Goal: Task Accomplishment & Management: Use online tool/utility

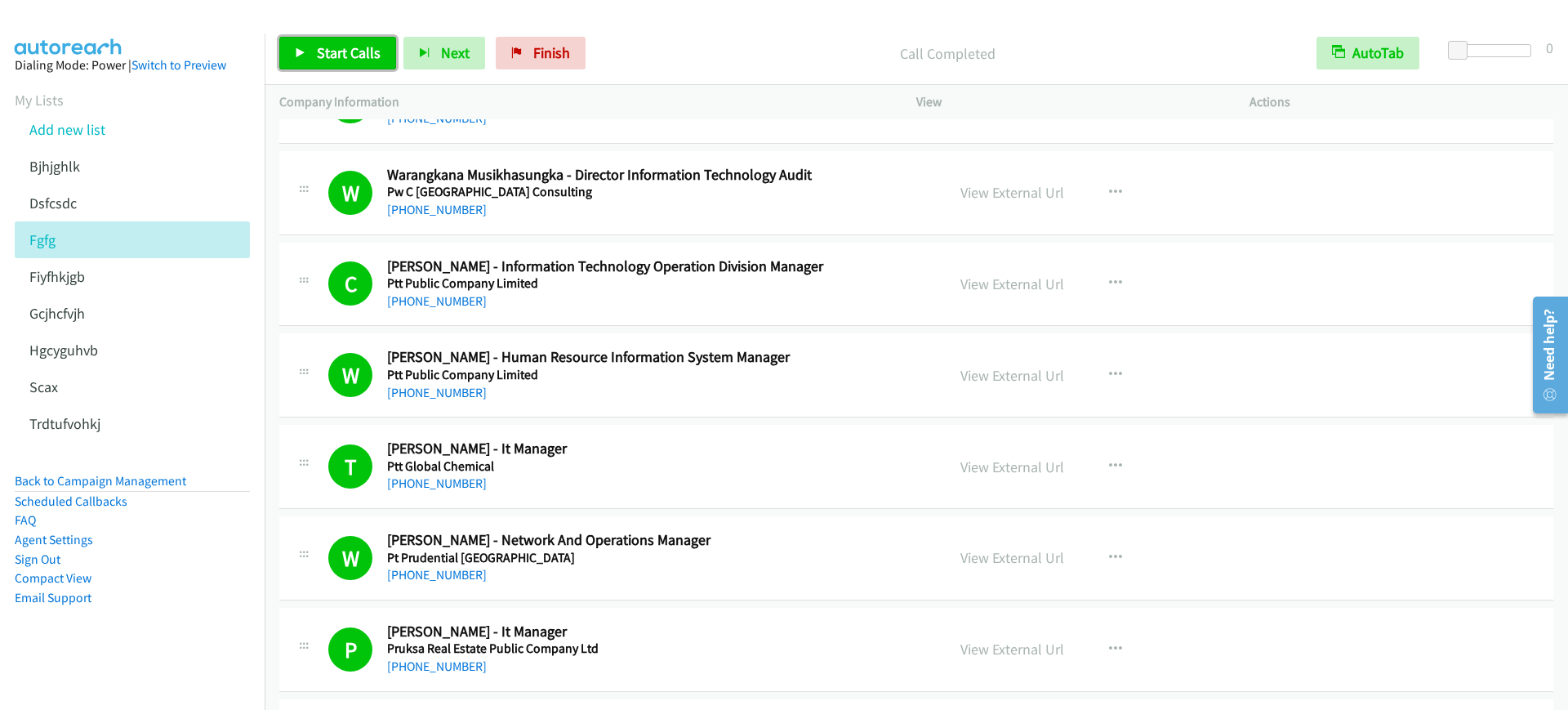
click at [329, 50] on span "Start Calls" at bounding box center [349, 52] width 64 height 19
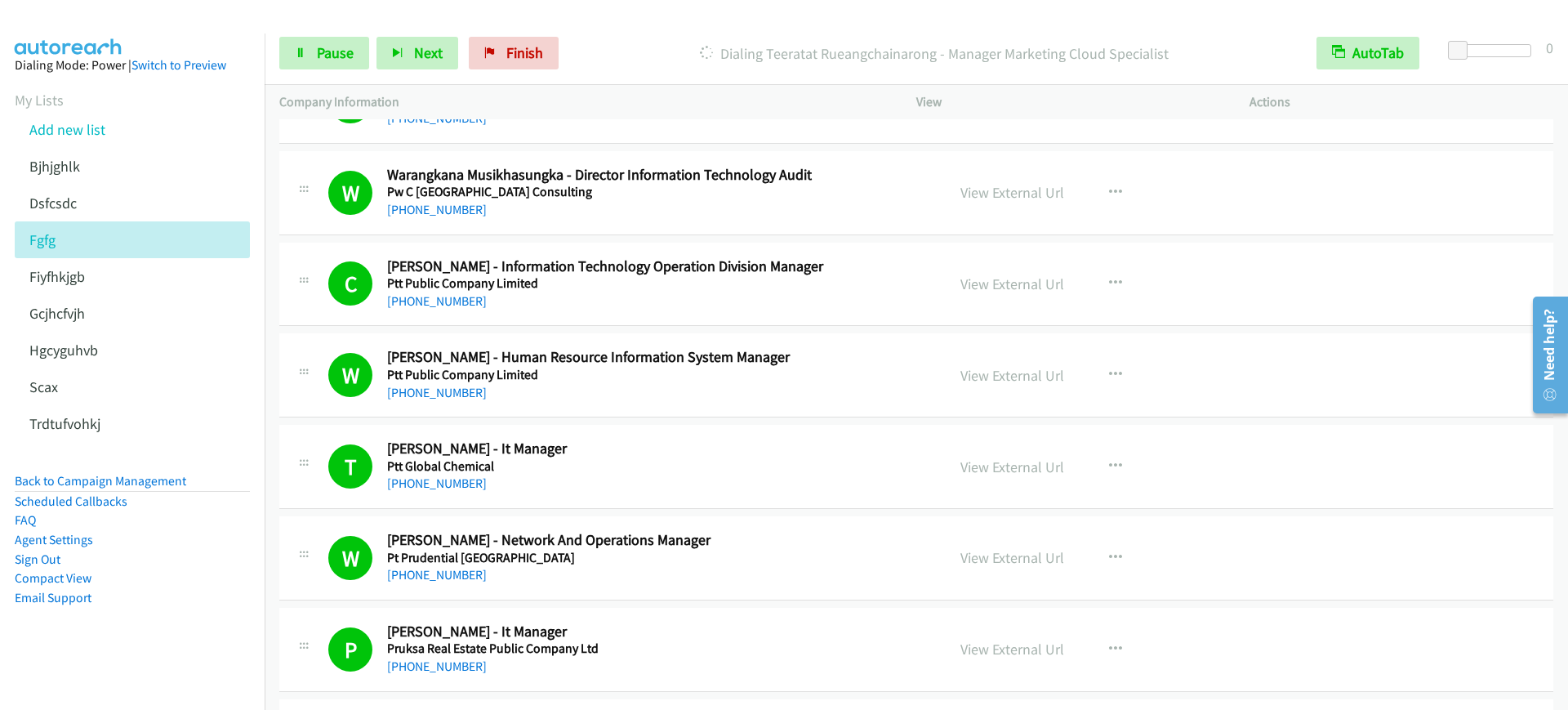
click at [304, 34] on div "Start Calls Pause Next Finish [PERSON_NAME] Rueangchainarong - Manager Marketin…" at bounding box center [916, 53] width 1304 height 63
click at [330, 63] on link "Pause" at bounding box center [324, 53] width 90 height 33
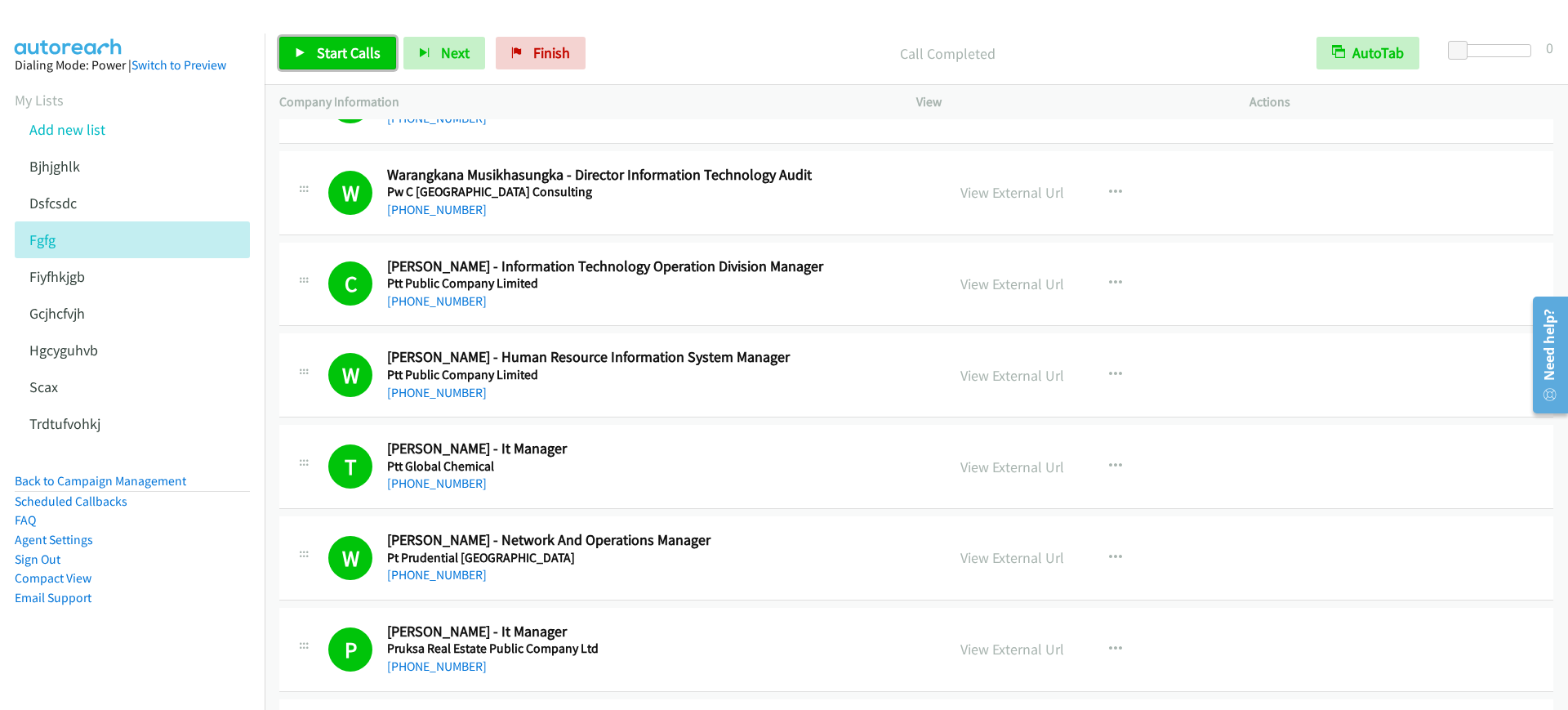
click at [329, 44] on span "Start Calls" at bounding box center [349, 52] width 64 height 19
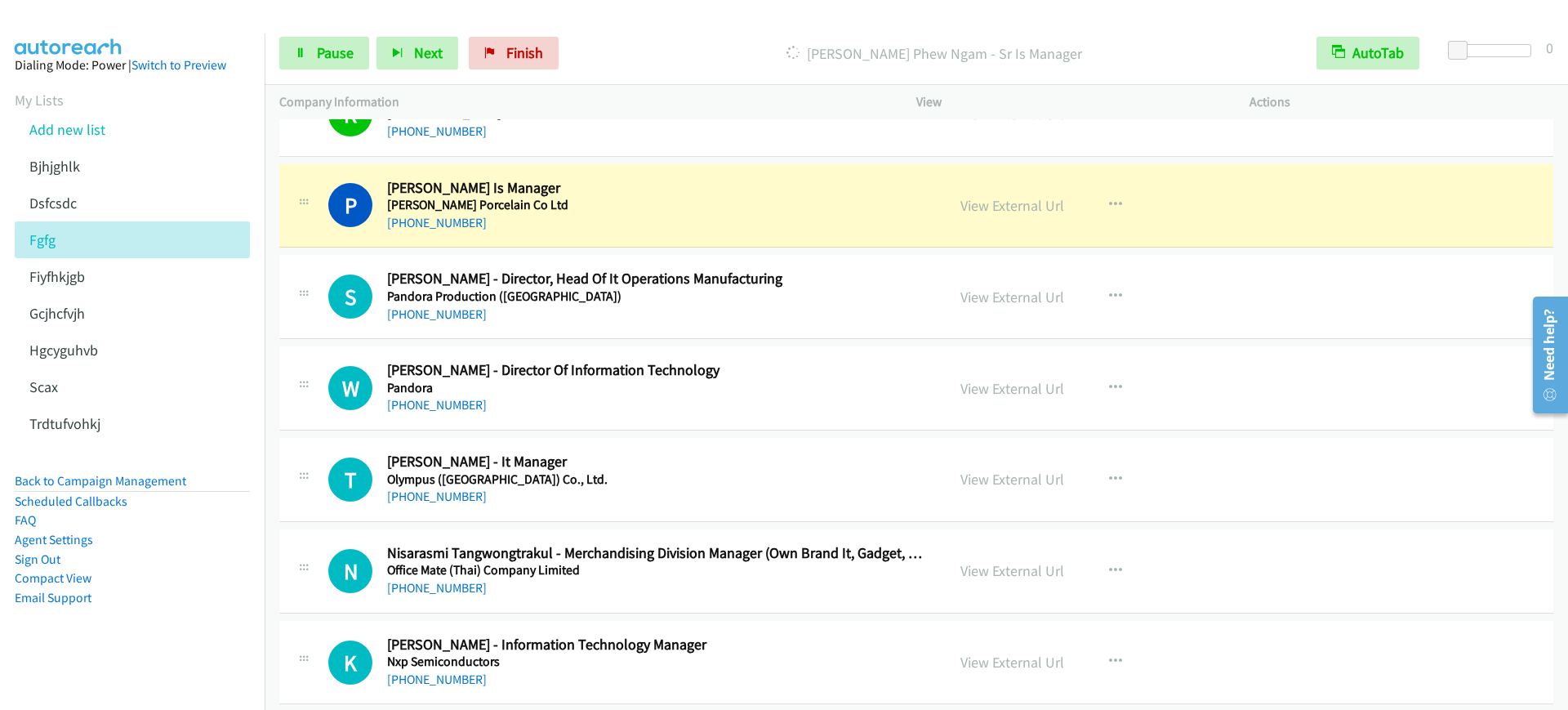
scroll to position [12157, 0]
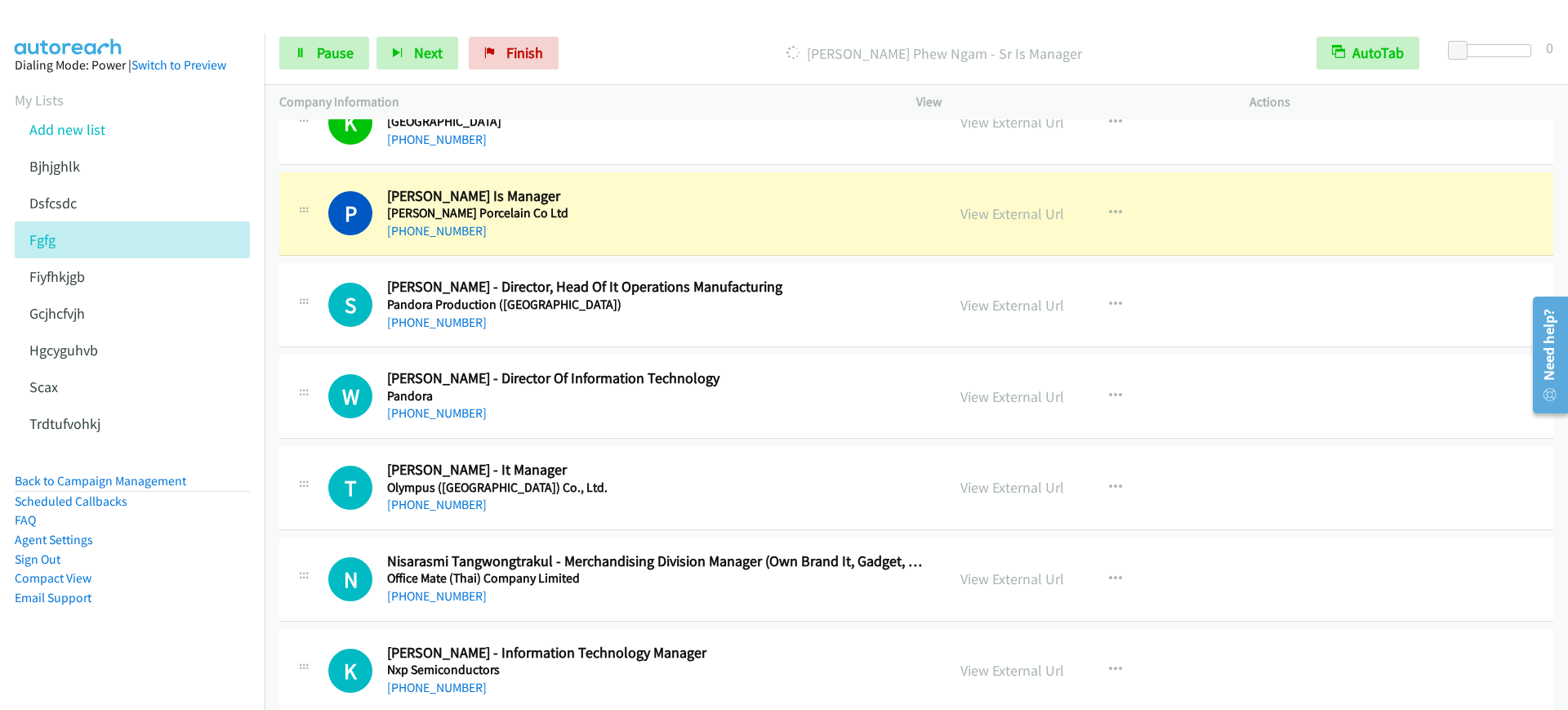
click at [694, 222] on div "[PHONE_NUMBER]" at bounding box center [655, 230] width 536 height 19
click at [369, 46] on div "Start Calls Pause Next Finish" at bounding box center [422, 53] width 287 height 33
click at [360, 49] on link "Pause" at bounding box center [324, 53] width 90 height 33
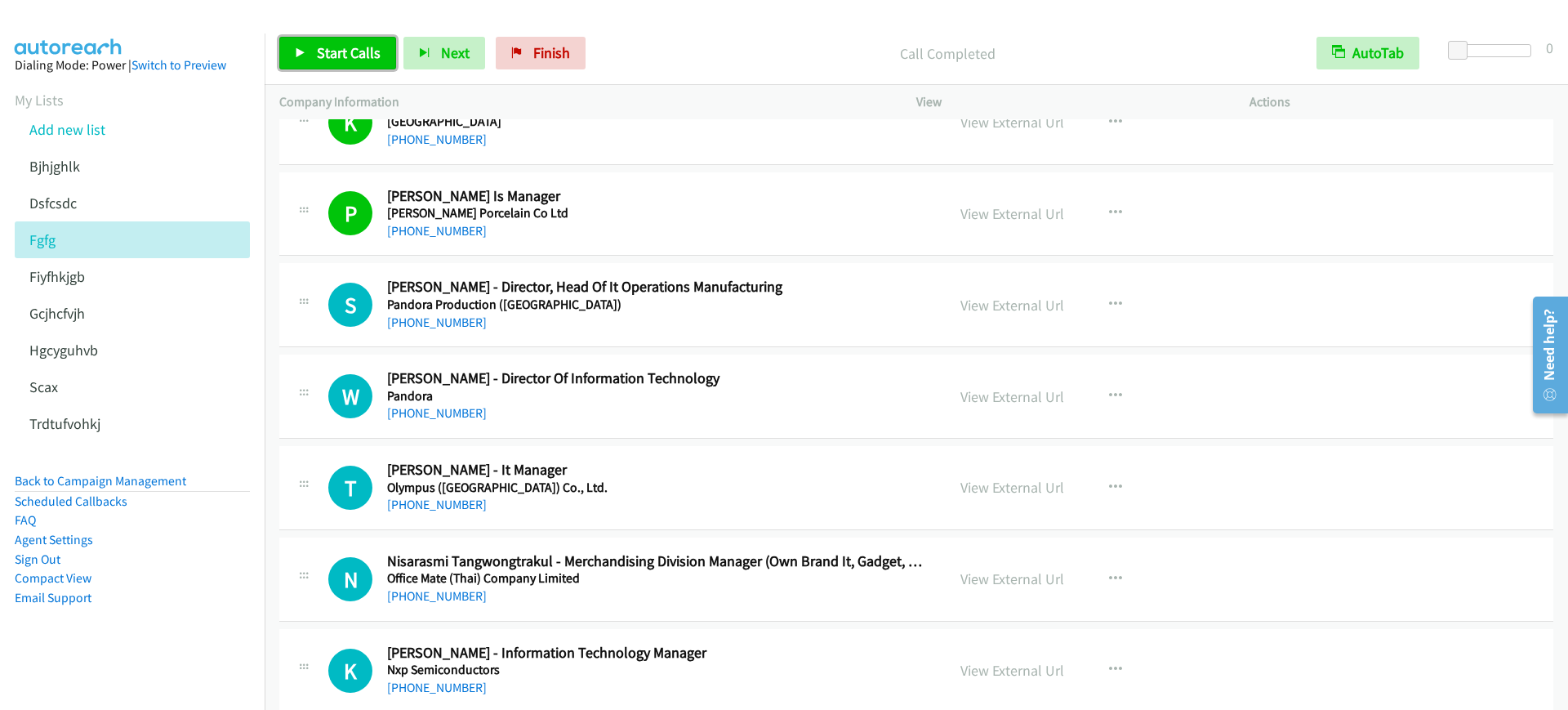
click at [331, 45] on span "Start Calls" at bounding box center [349, 52] width 64 height 19
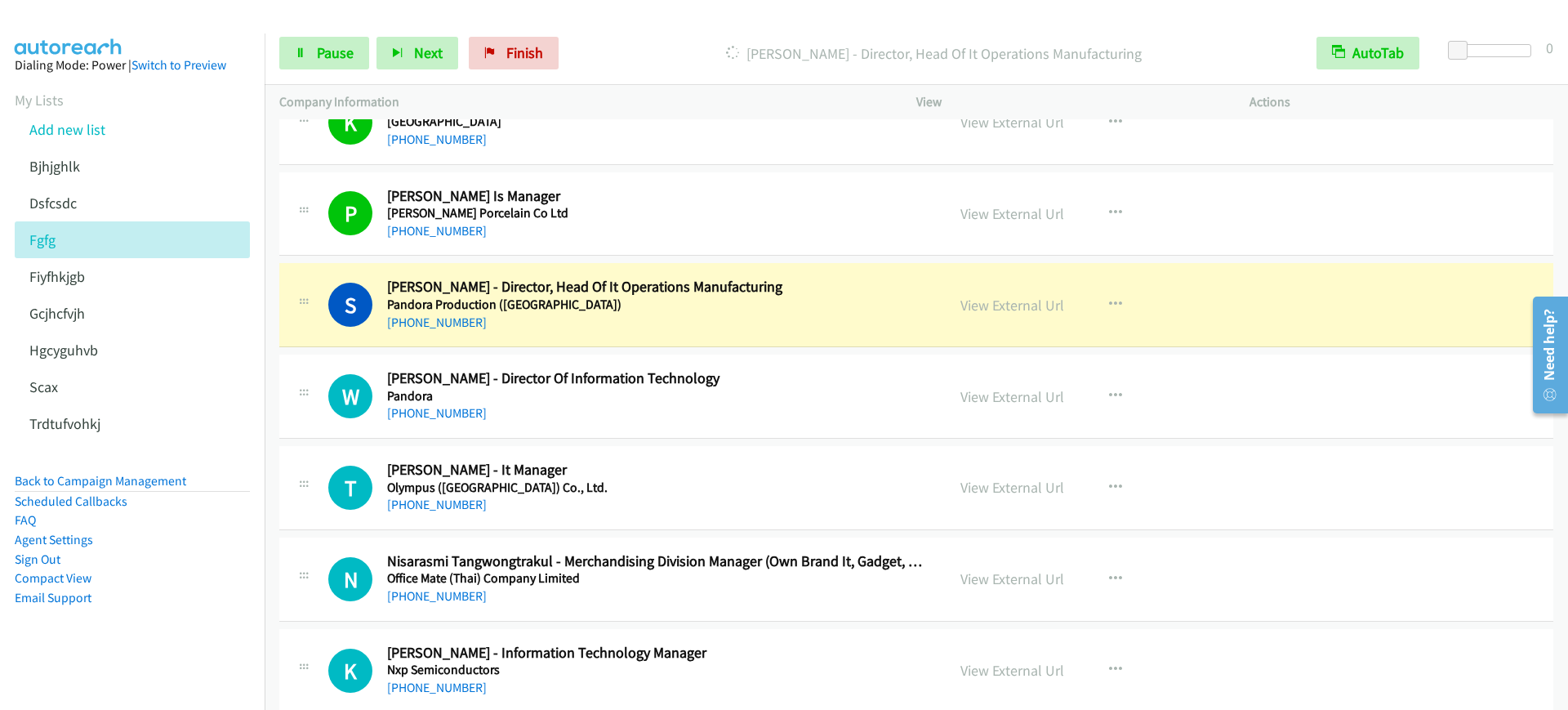
drag, startPoint x: 711, startPoint y: 200, endPoint x: 818, endPoint y: 188, distance: 107.7
click at [711, 200] on h2 "[PERSON_NAME] Is Manager" at bounding box center [655, 196] width 536 height 19
click at [980, 216] on link "View External Url" at bounding box center [1011, 214] width 103 height 19
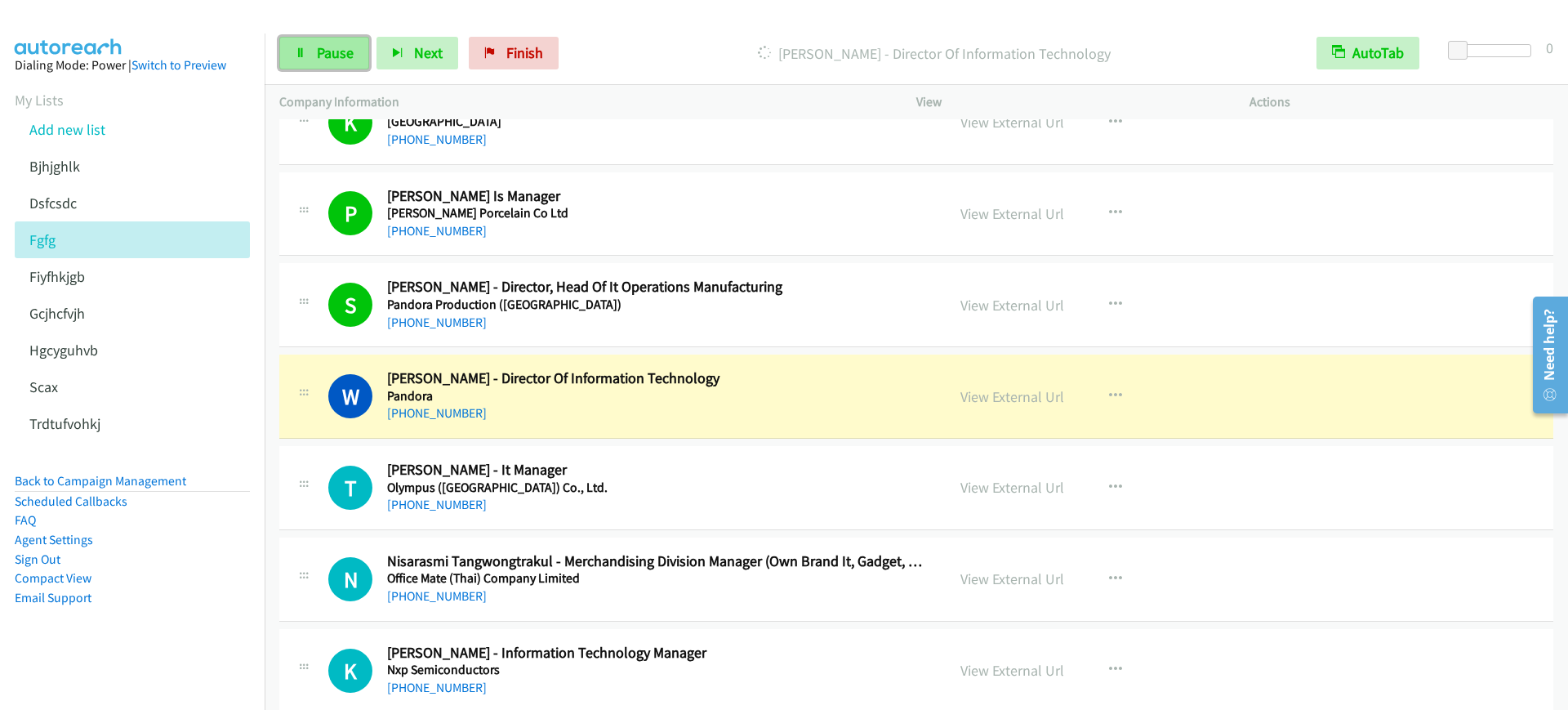
click at [330, 66] on link "Pause" at bounding box center [324, 53] width 90 height 33
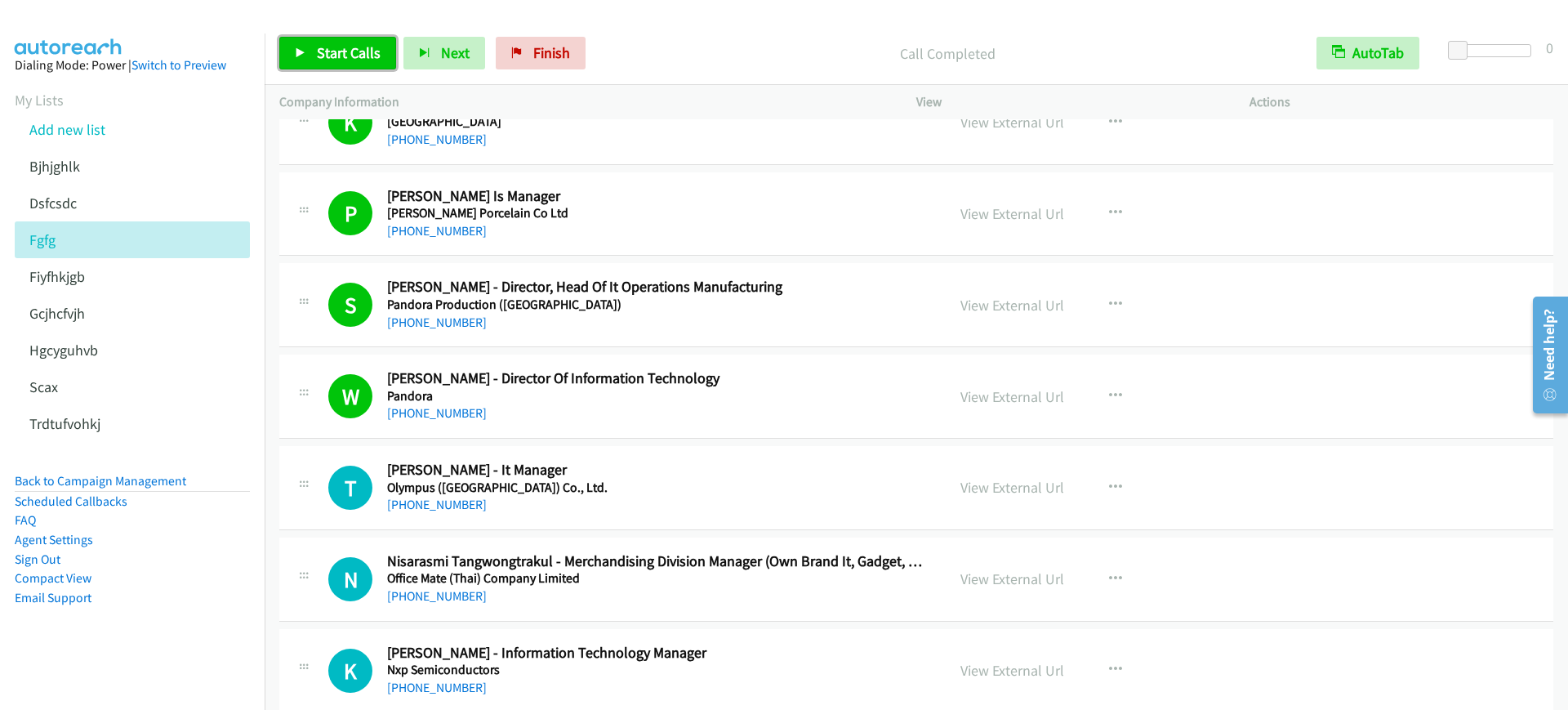
click at [337, 50] on span "Start Calls" at bounding box center [349, 52] width 64 height 19
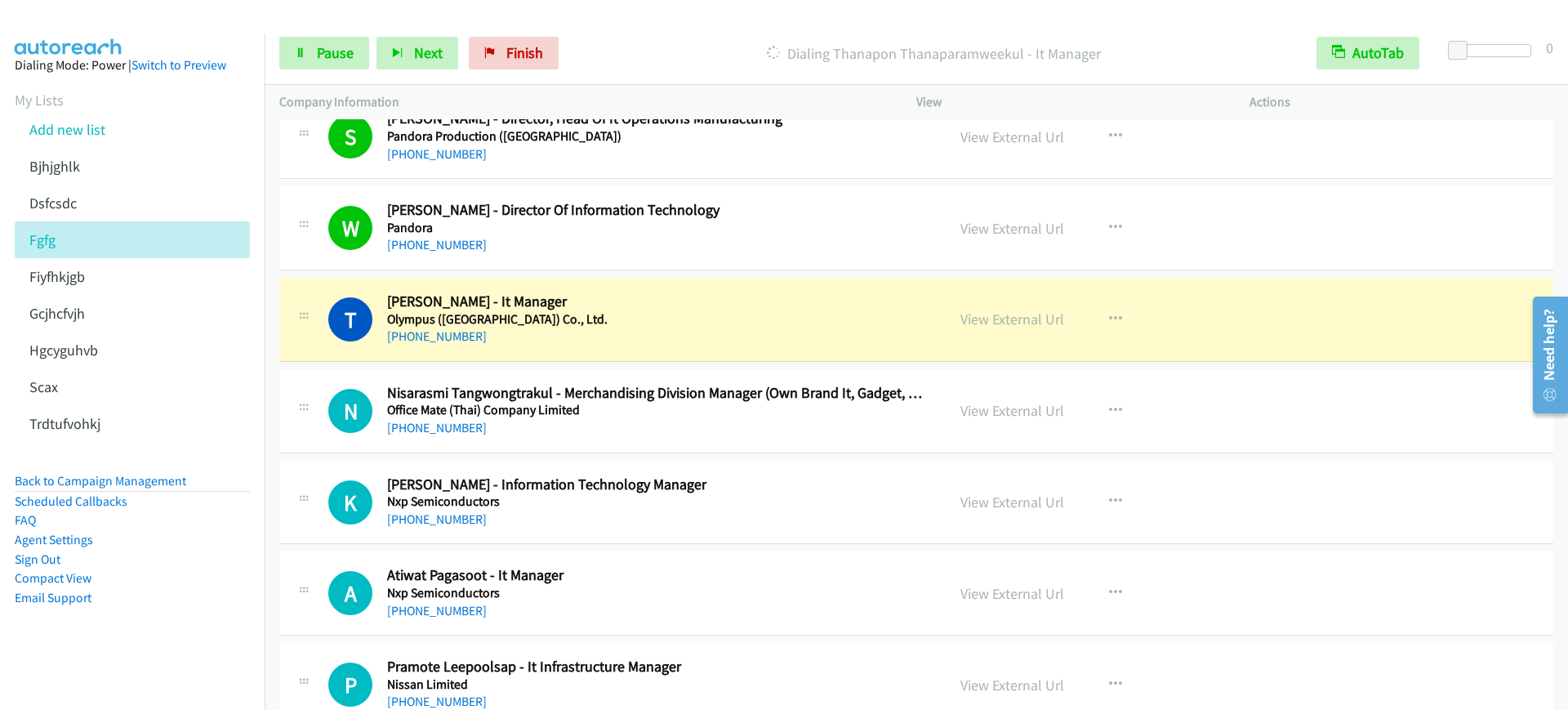
scroll to position [12361, 0]
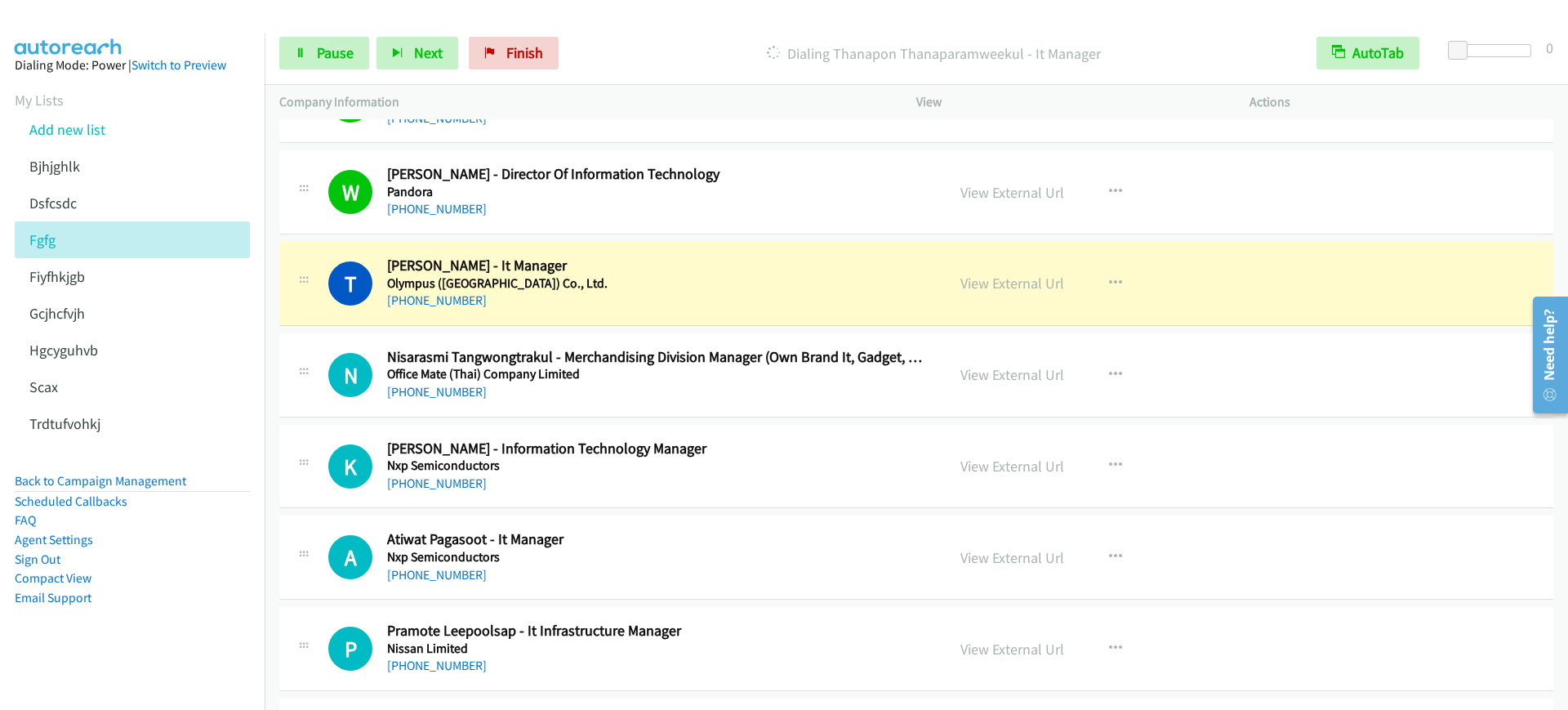
click at [725, 267] on h2 "[PERSON_NAME] - It Manager" at bounding box center [655, 266] width 536 height 19
click at [323, 45] on span "Pause" at bounding box center [335, 52] width 37 height 19
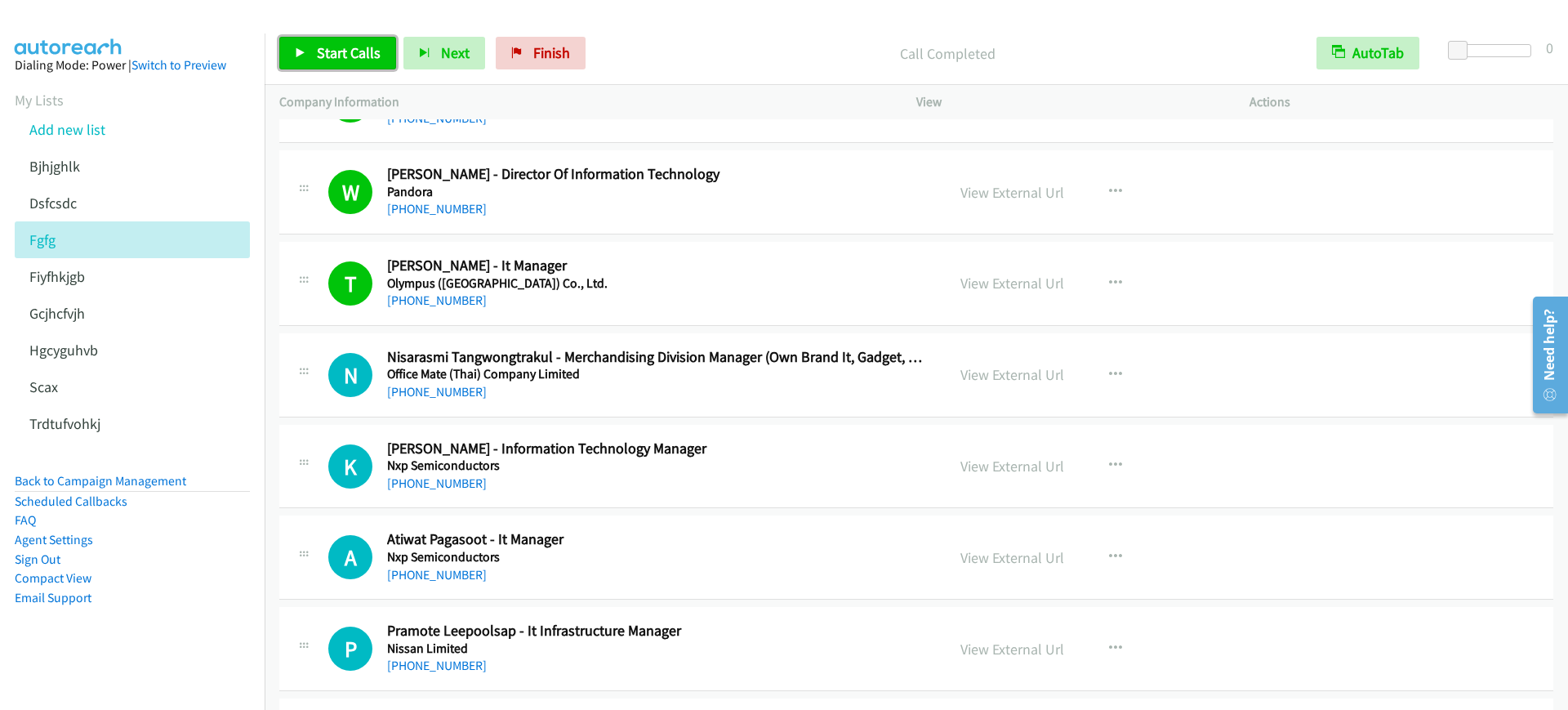
click at [319, 44] on span "Start Calls" at bounding box center [349, 52] width 64 height 19
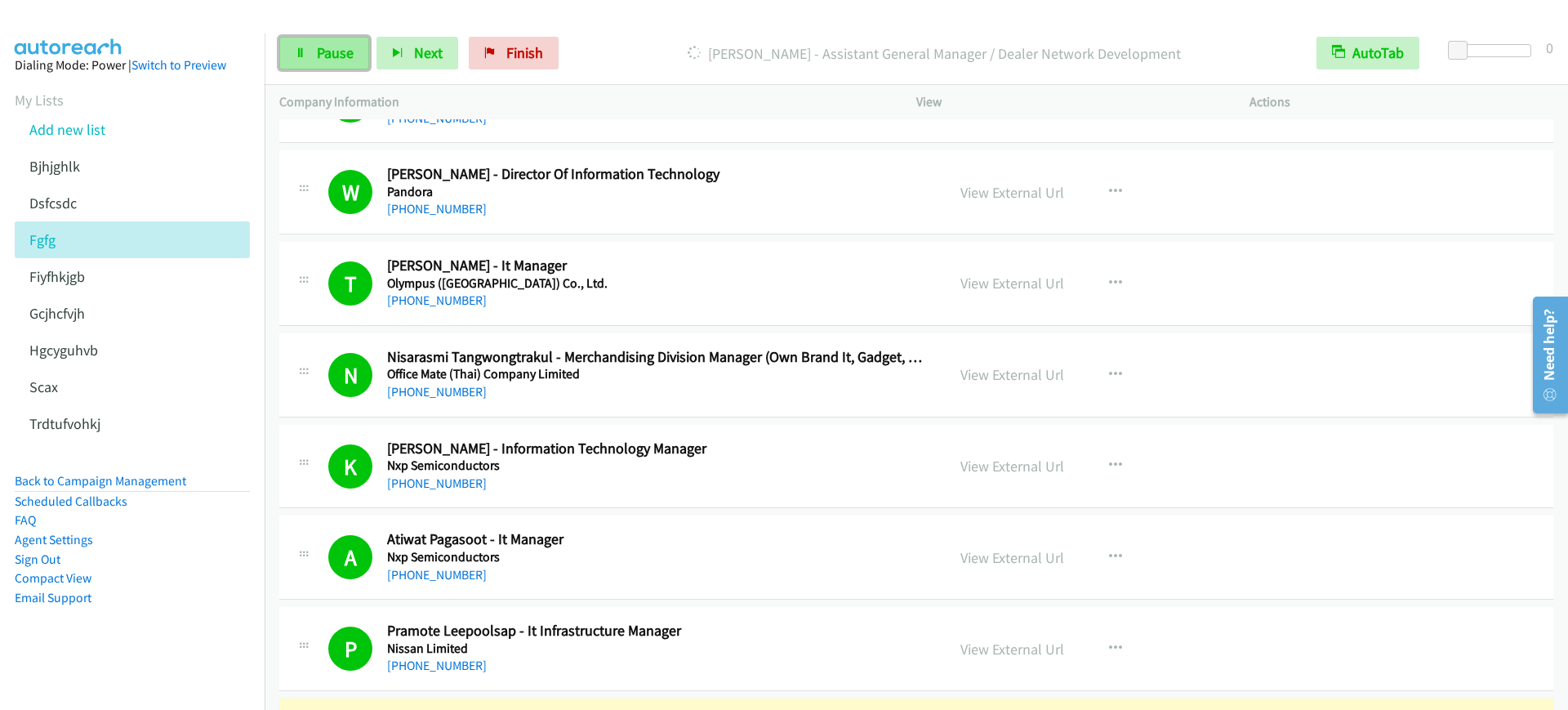
click at [308, 50] on link "Pause" at bounding box center [324, 53] width 90 height 33
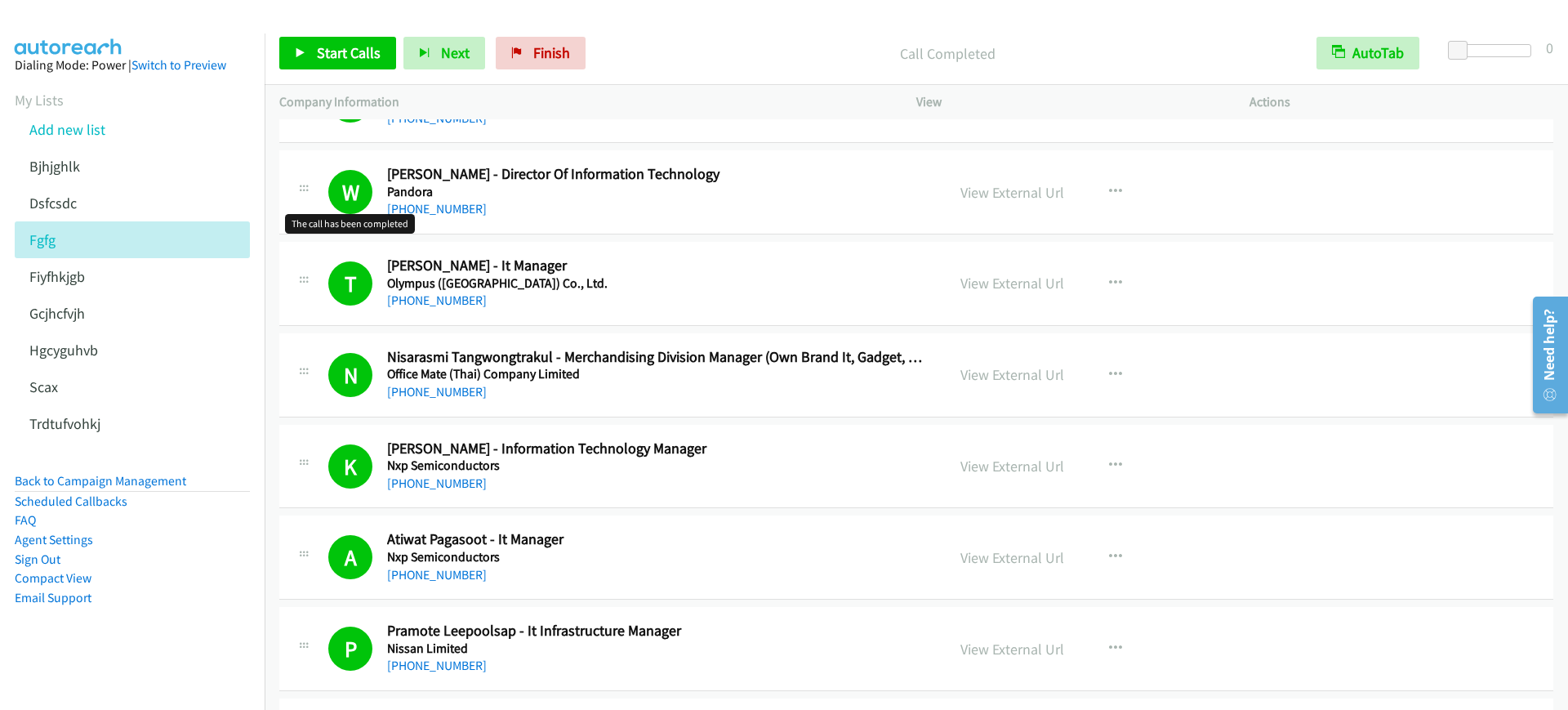
scroll to position [12259, 0]
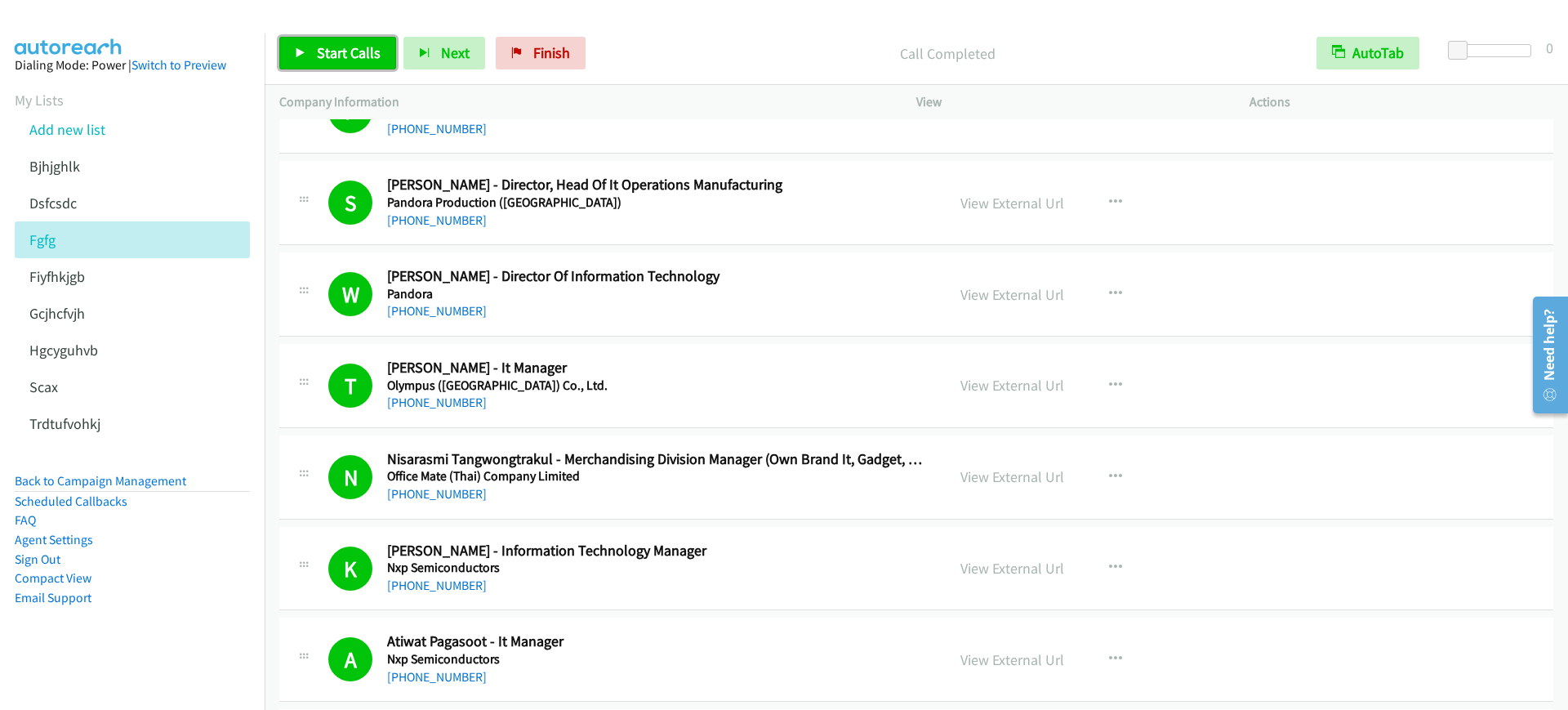
click at [346, 62] on link "Start Calls" at bounding box center [337, 53] width 117 height 33
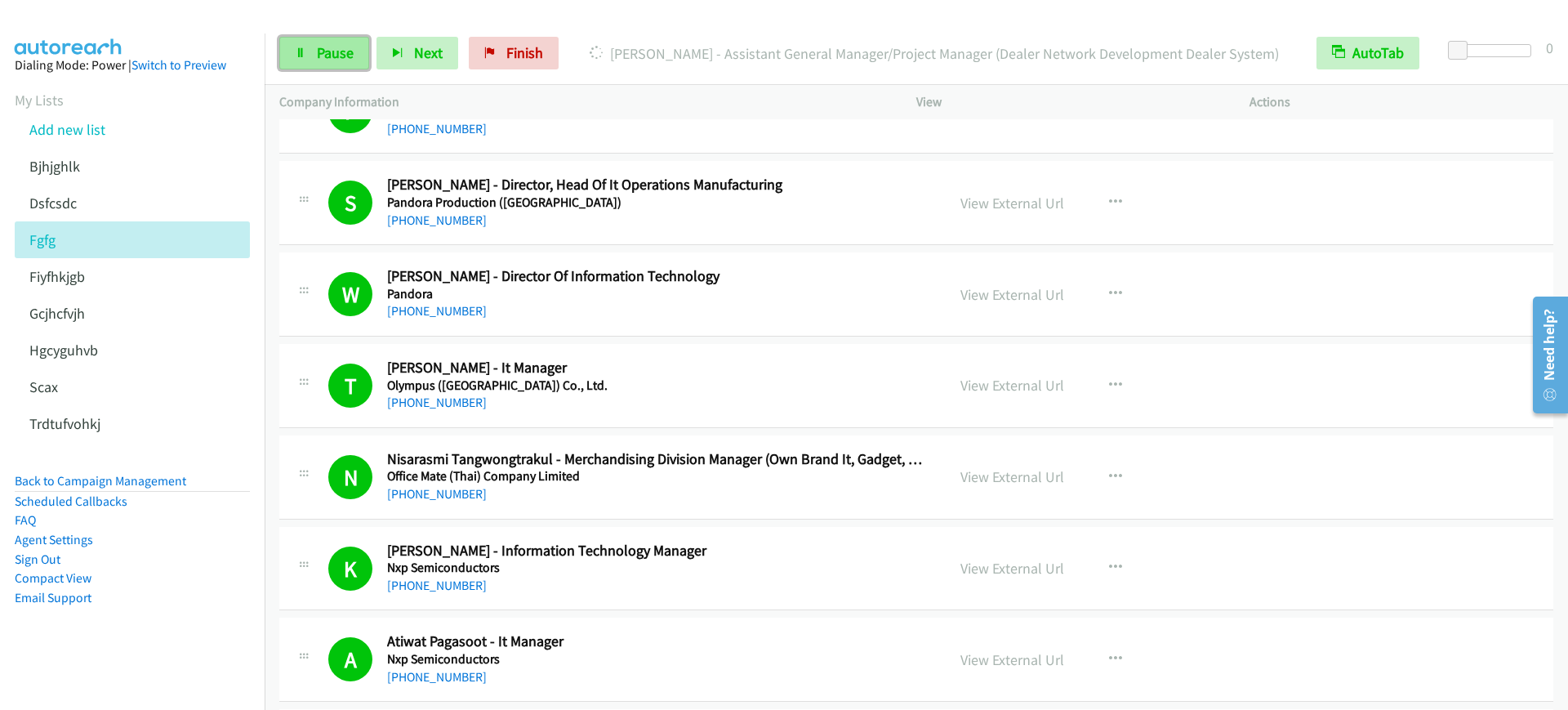
click at [297, 48] on icon at bounding box center [301, 54] width 12 height 12
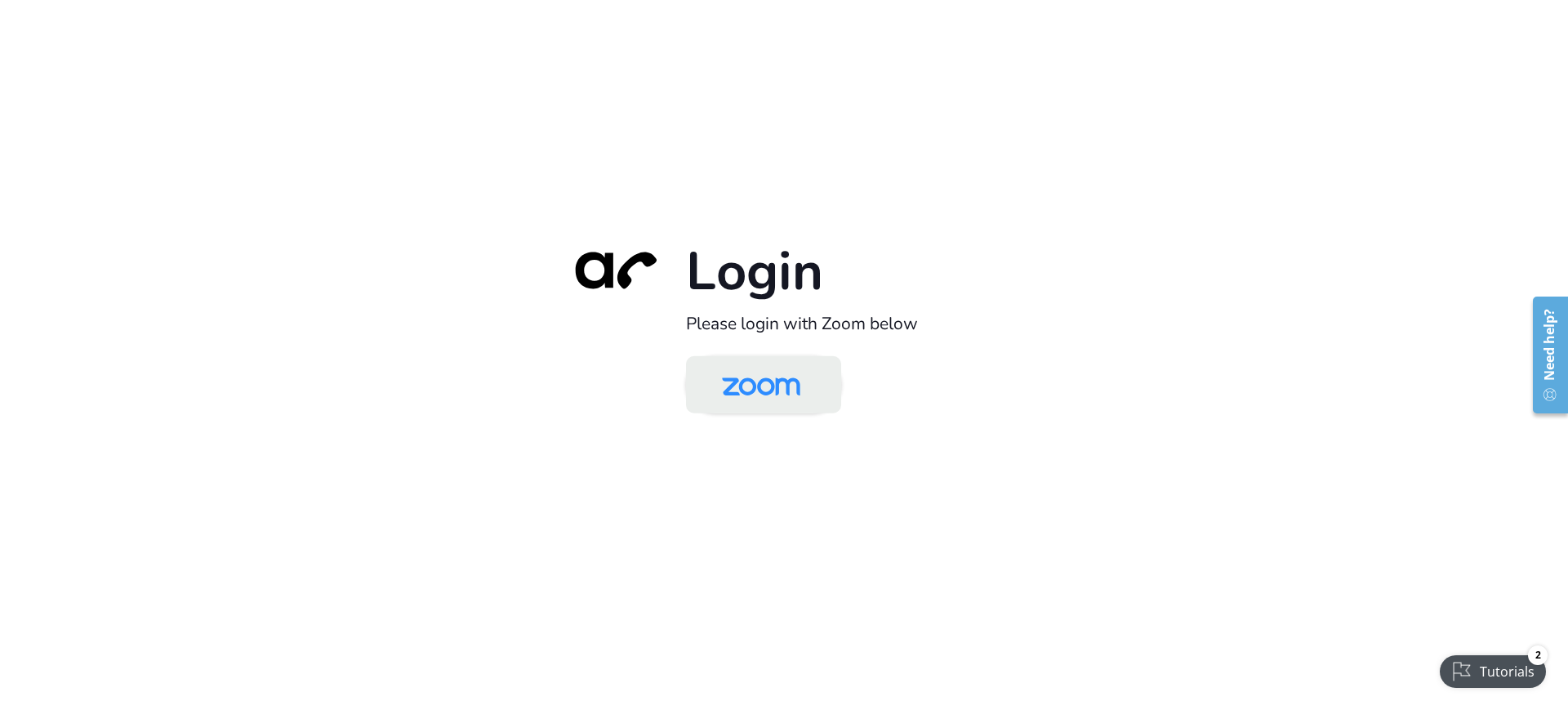
click at [802, 371] on img at bounding box center [761, 385] width 113 height 53
